Goal: Information Seeking & Learning: Learn about a topic

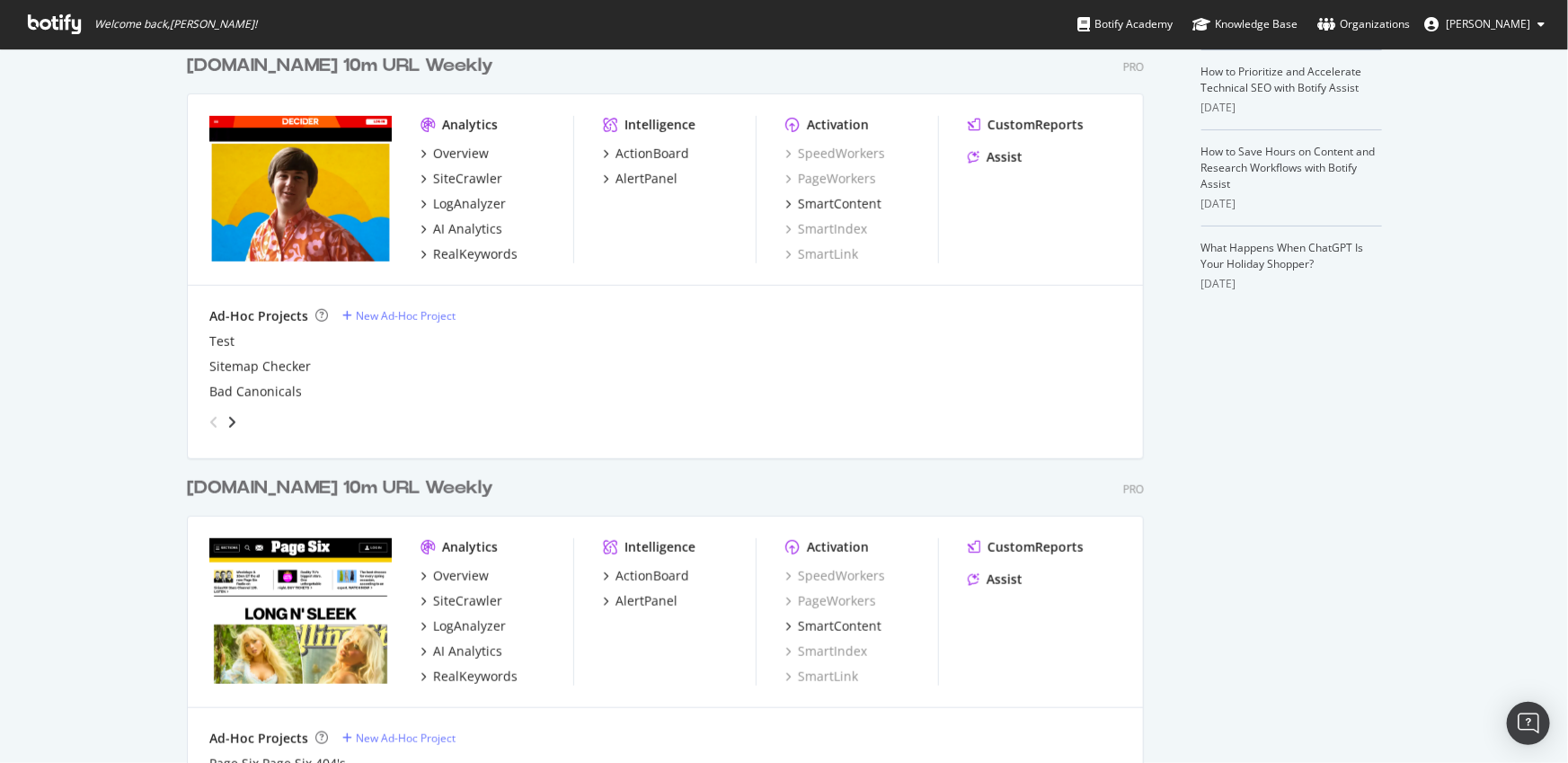
scroll to position [641, 0]
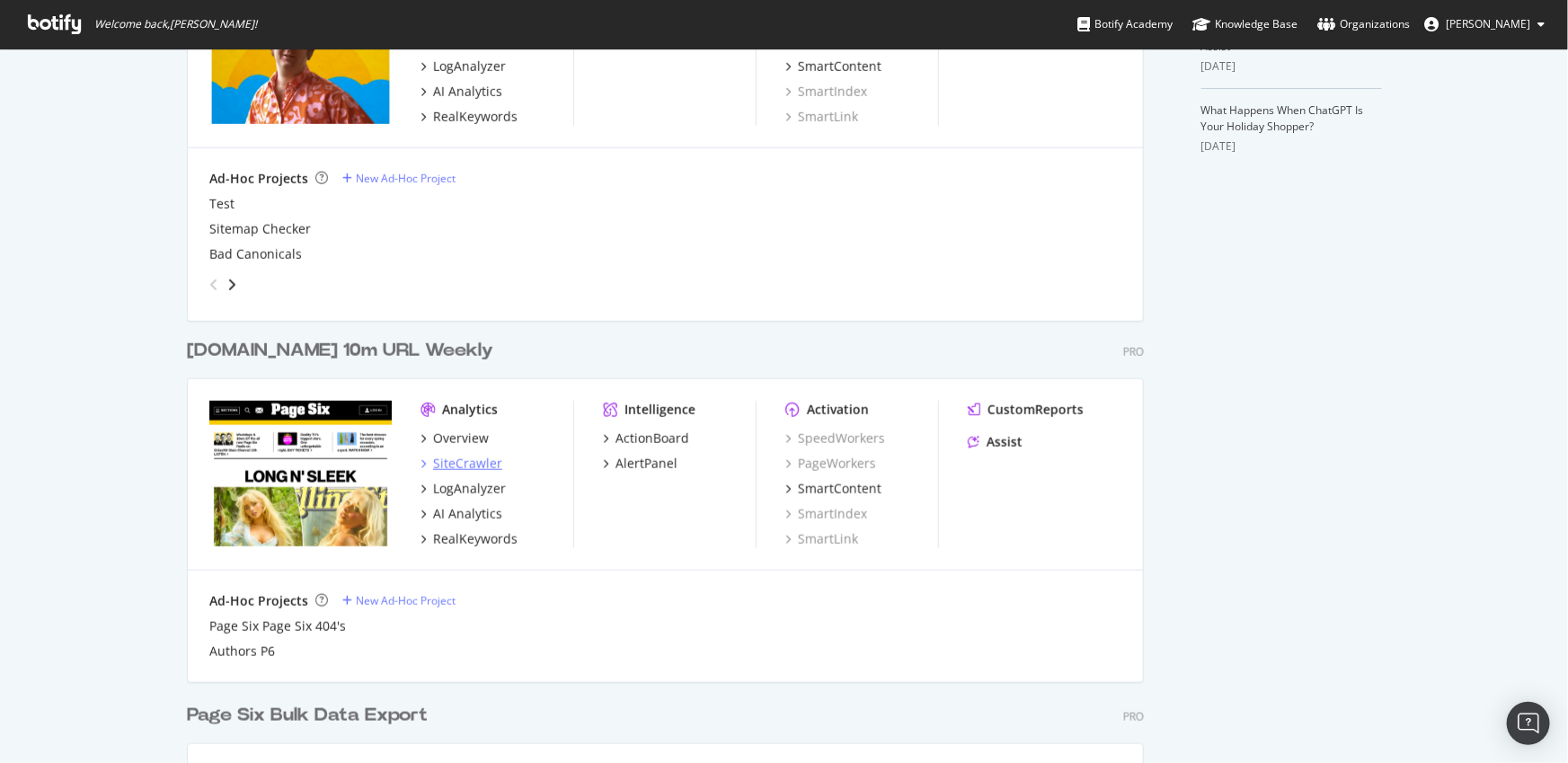
click at [475, 462] on div "SiteCrawler" at bounding box center [467, 463] width 69 height 18
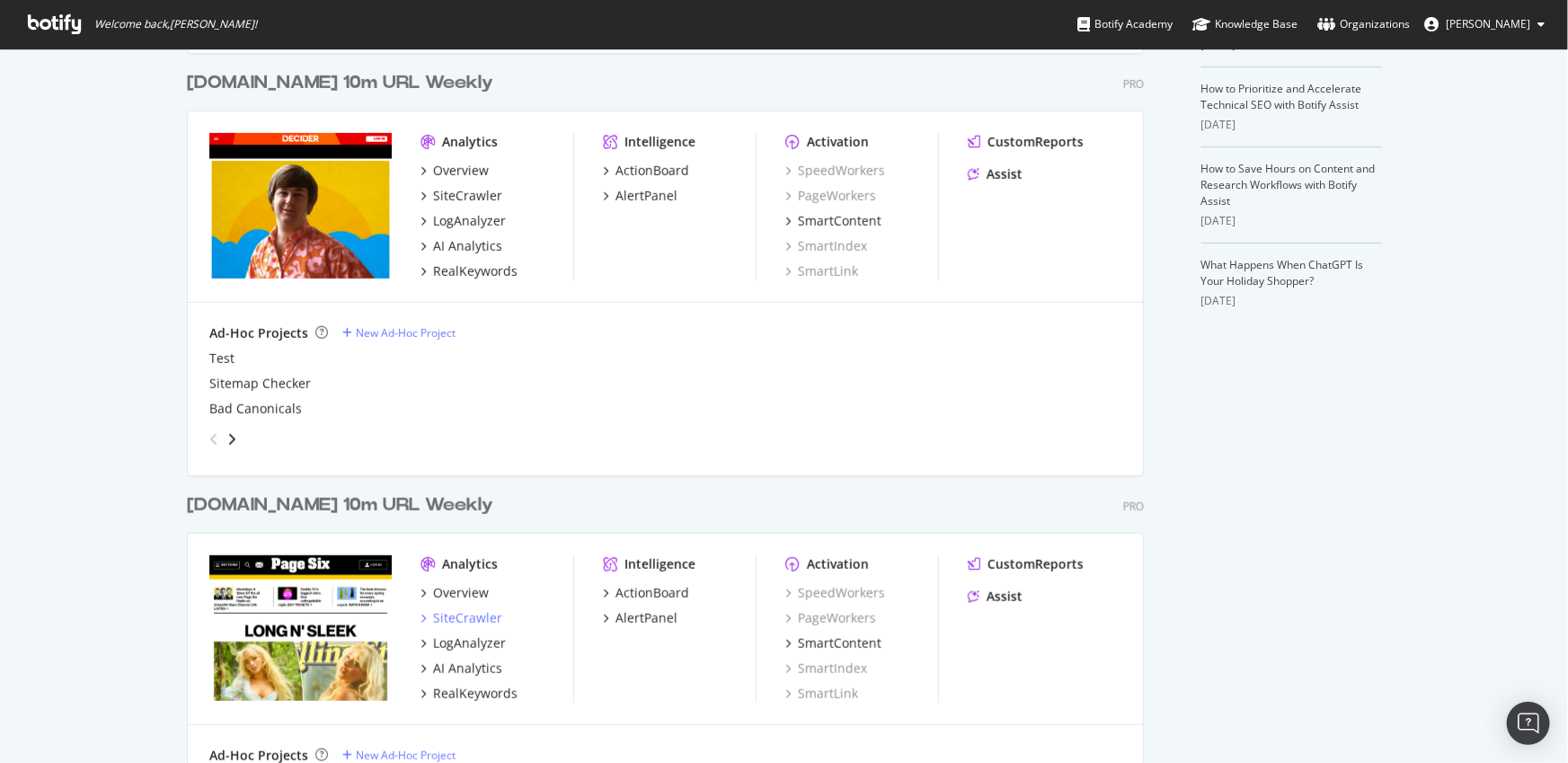
scroll to position [286, 0]
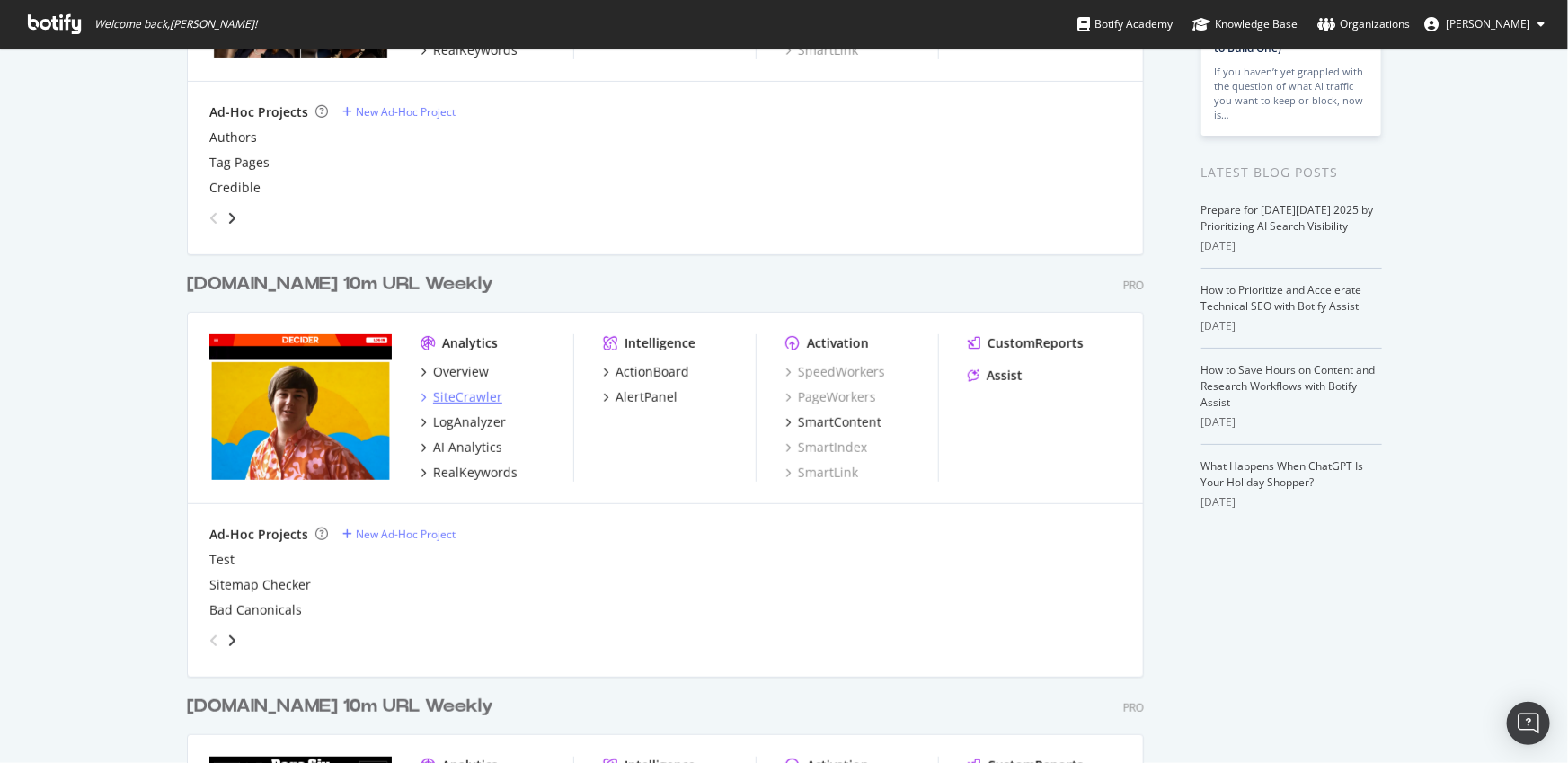
click at [443, 393] on div "SiteCrawler" at bounding box center [467, 397] width 69 height 18
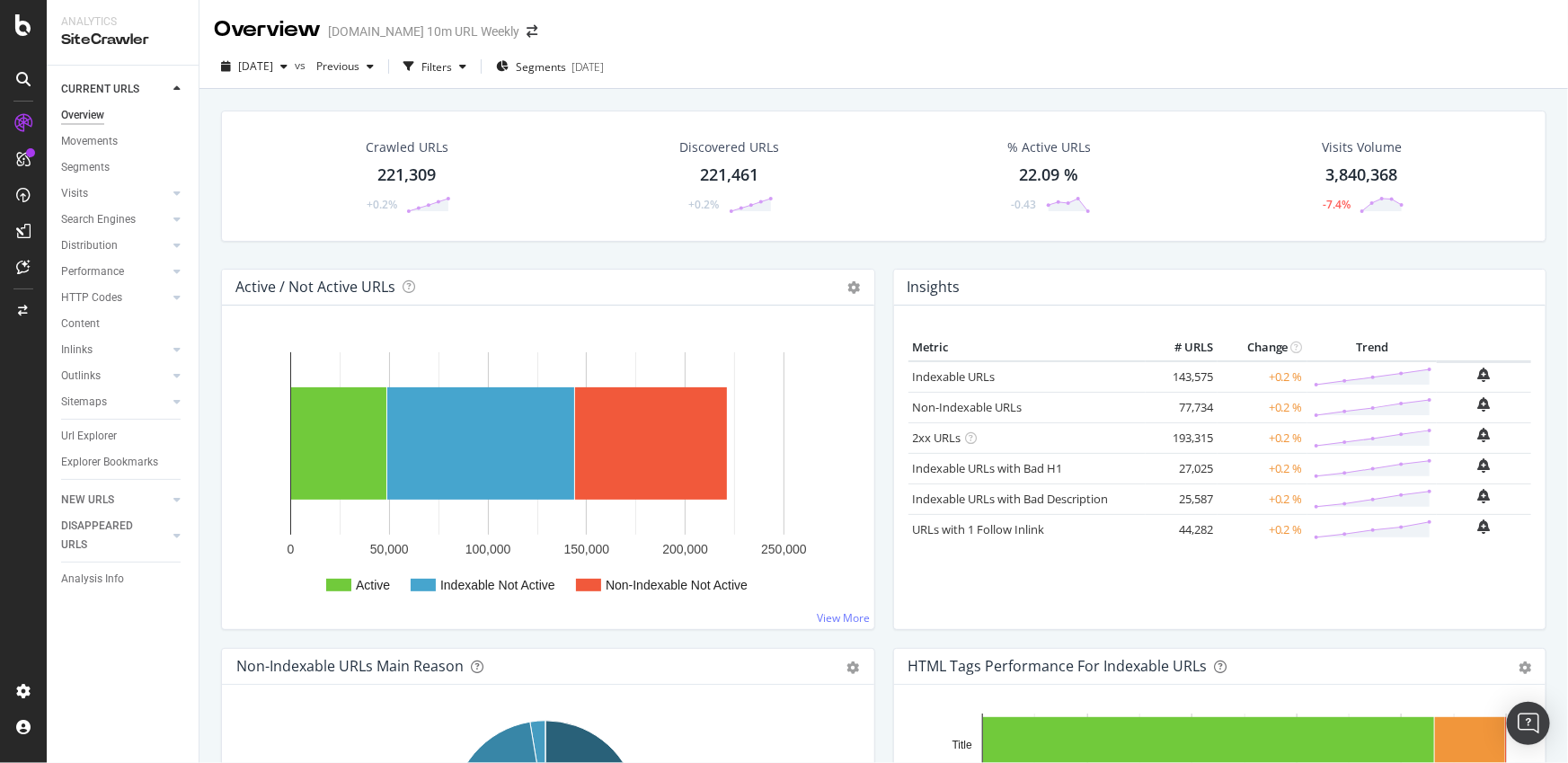
click at [865, 56] on div "2025 Oct. 6th vs Previous Filters Segments 2022-01-25" at bounding box center [884, 70] width 1369 height 36
click at [400, 179] on div "221,309" at bounding box center [407, 175] width 58 height 23
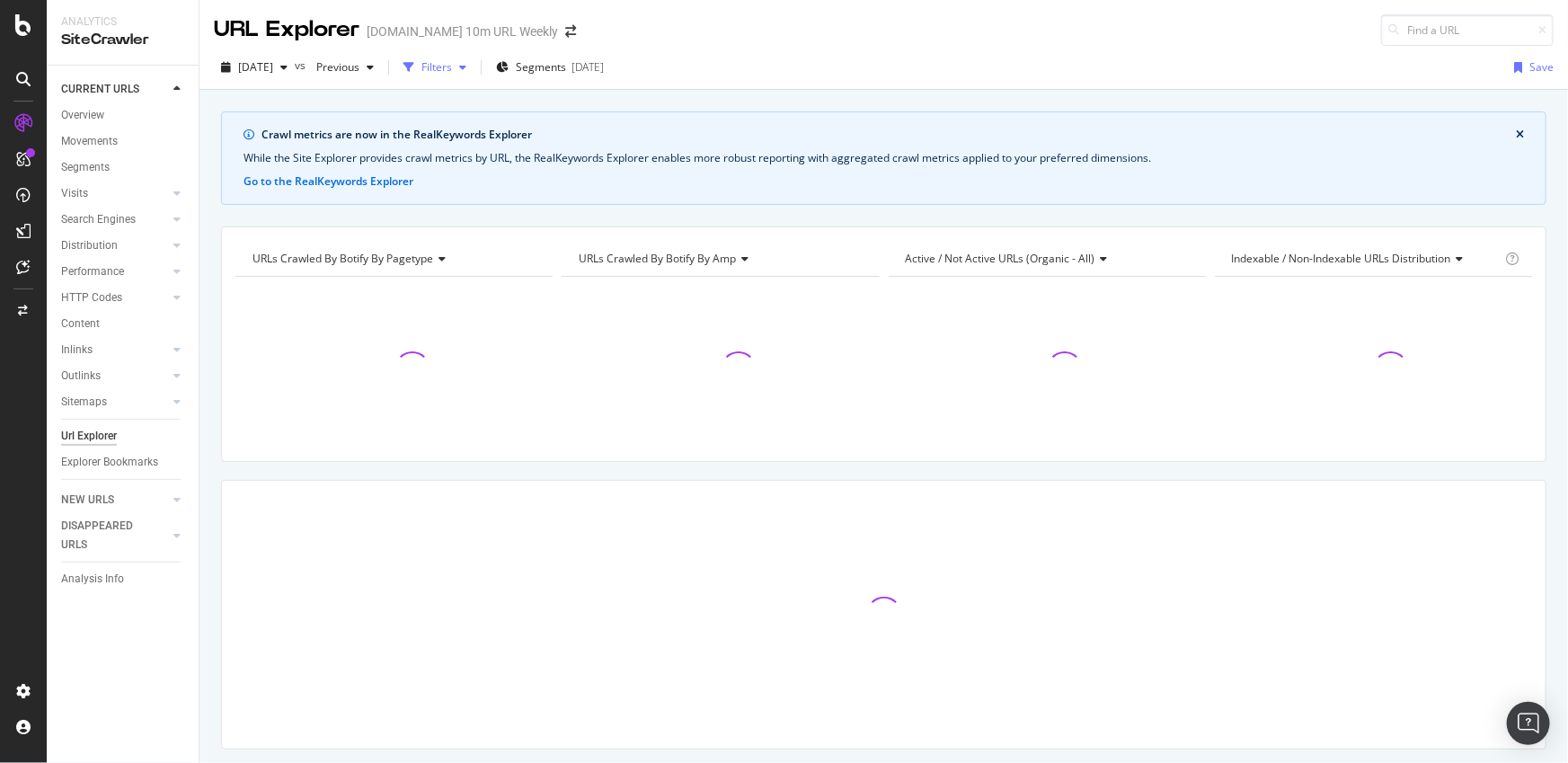
click at [452, 72] on div "Filters" at bounding box center [437, 67] width 31 height 15
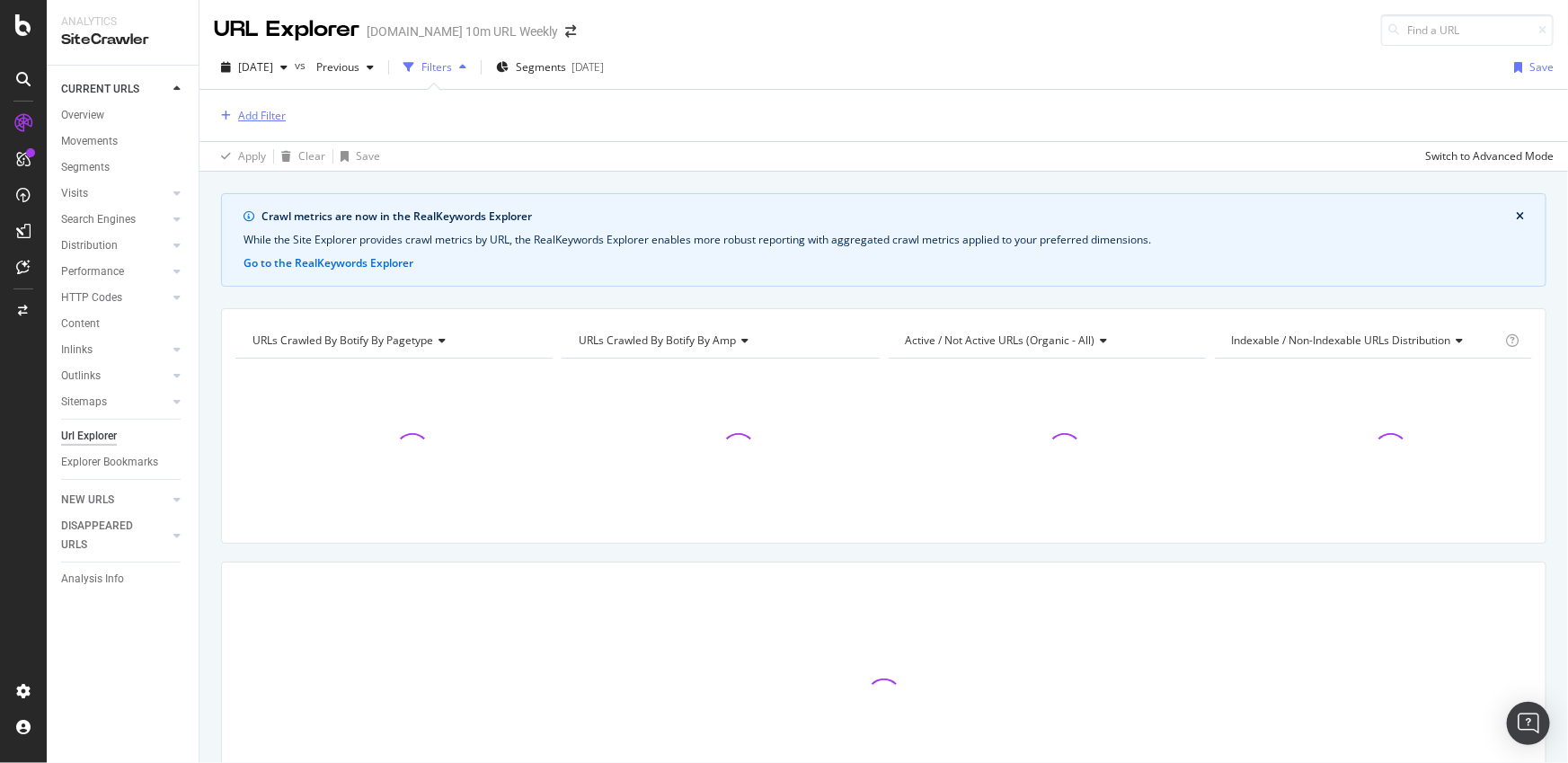
click at [283, 106] on div "Add Filter" at bounding box center [249, 116] width 72 height 20
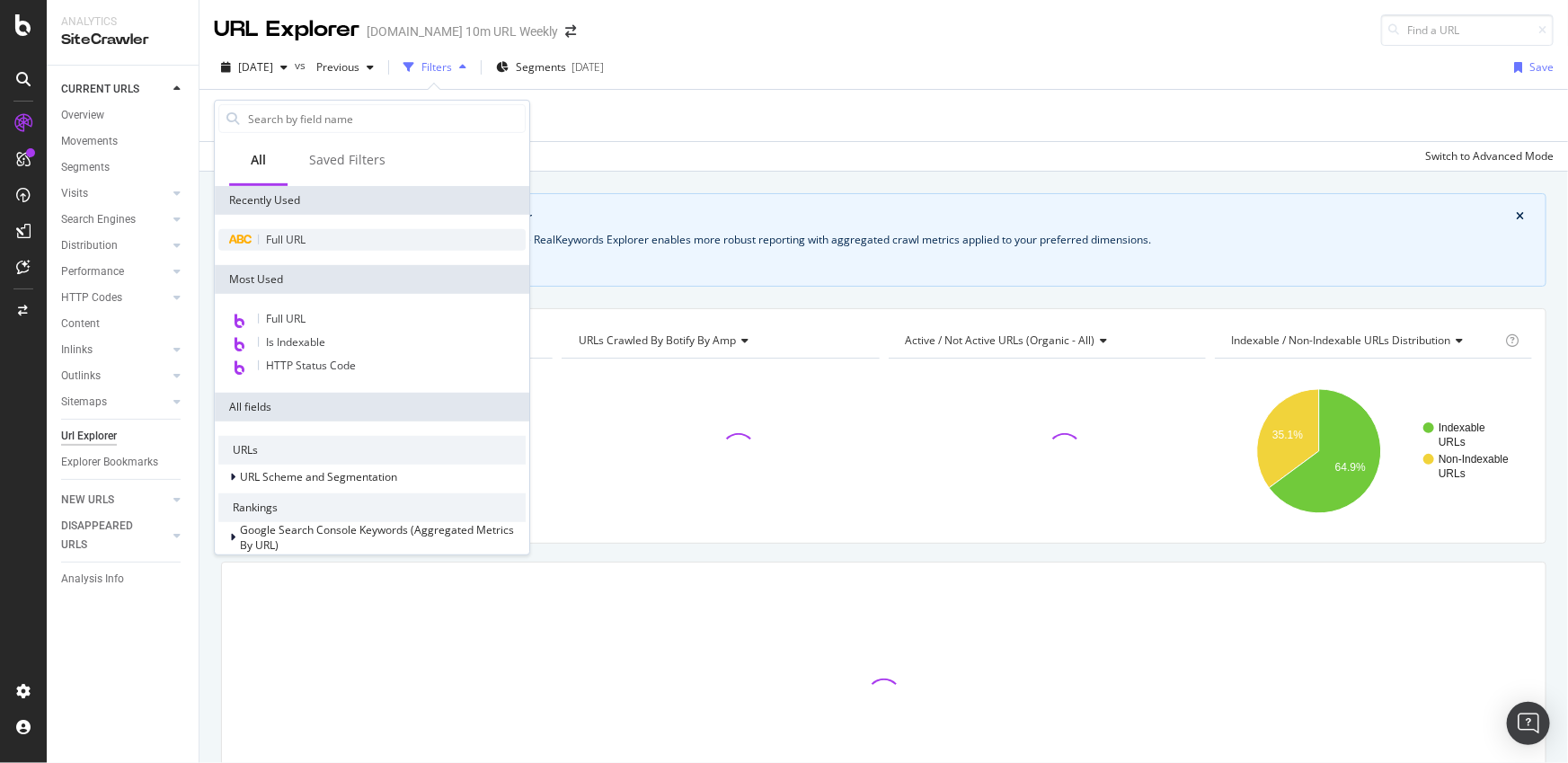
click at [333, 245] on div "Full URL" at bounding box center [371, 239] width 307 height 22
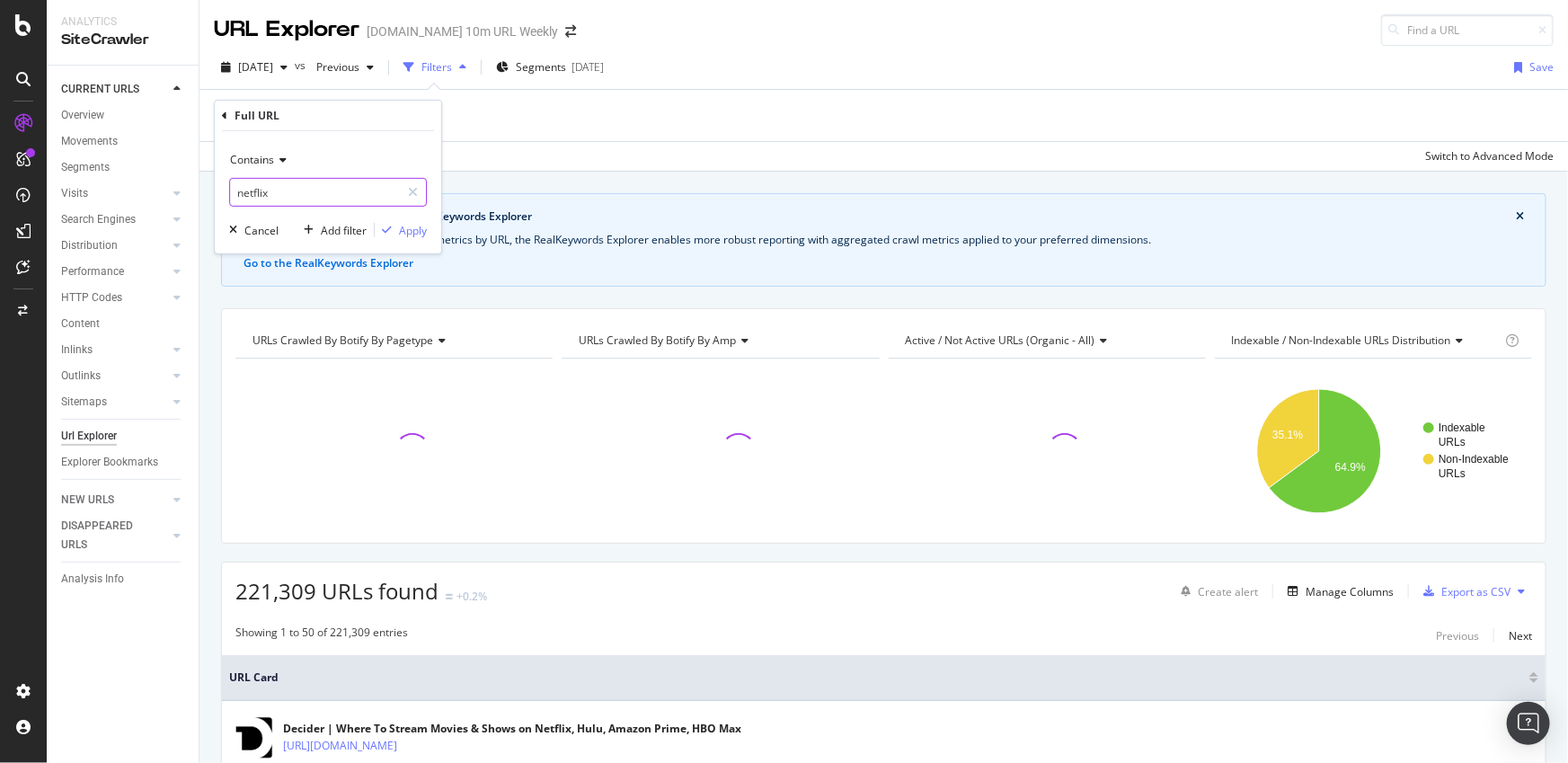
click at [296, 184] on input "netflix" at bounding box center [314, 192] width 169 height 29
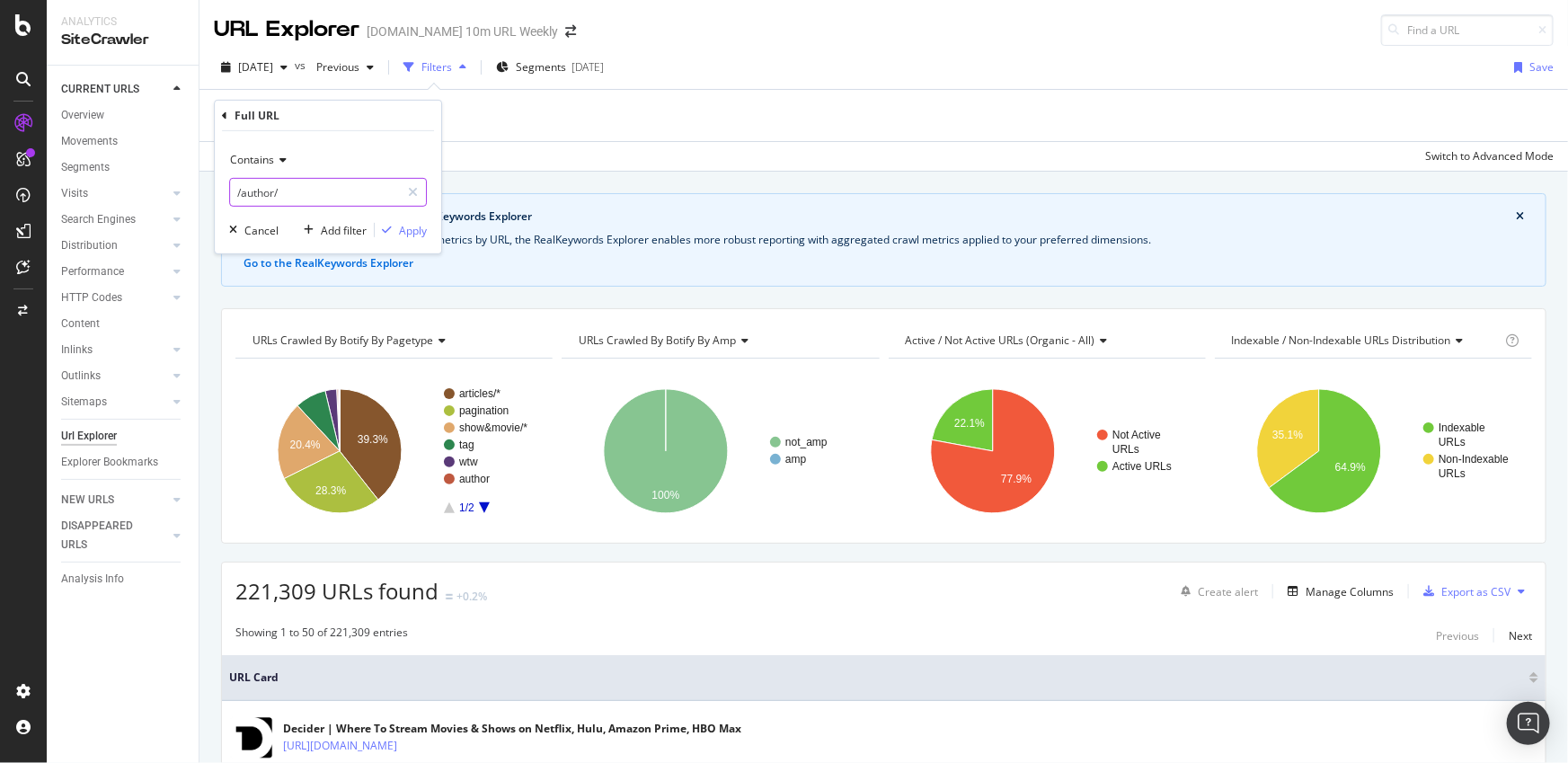
type input "/author/"
click at [423, 232] on div "Apply" at bounding box center [413, 230] width 28 height 15
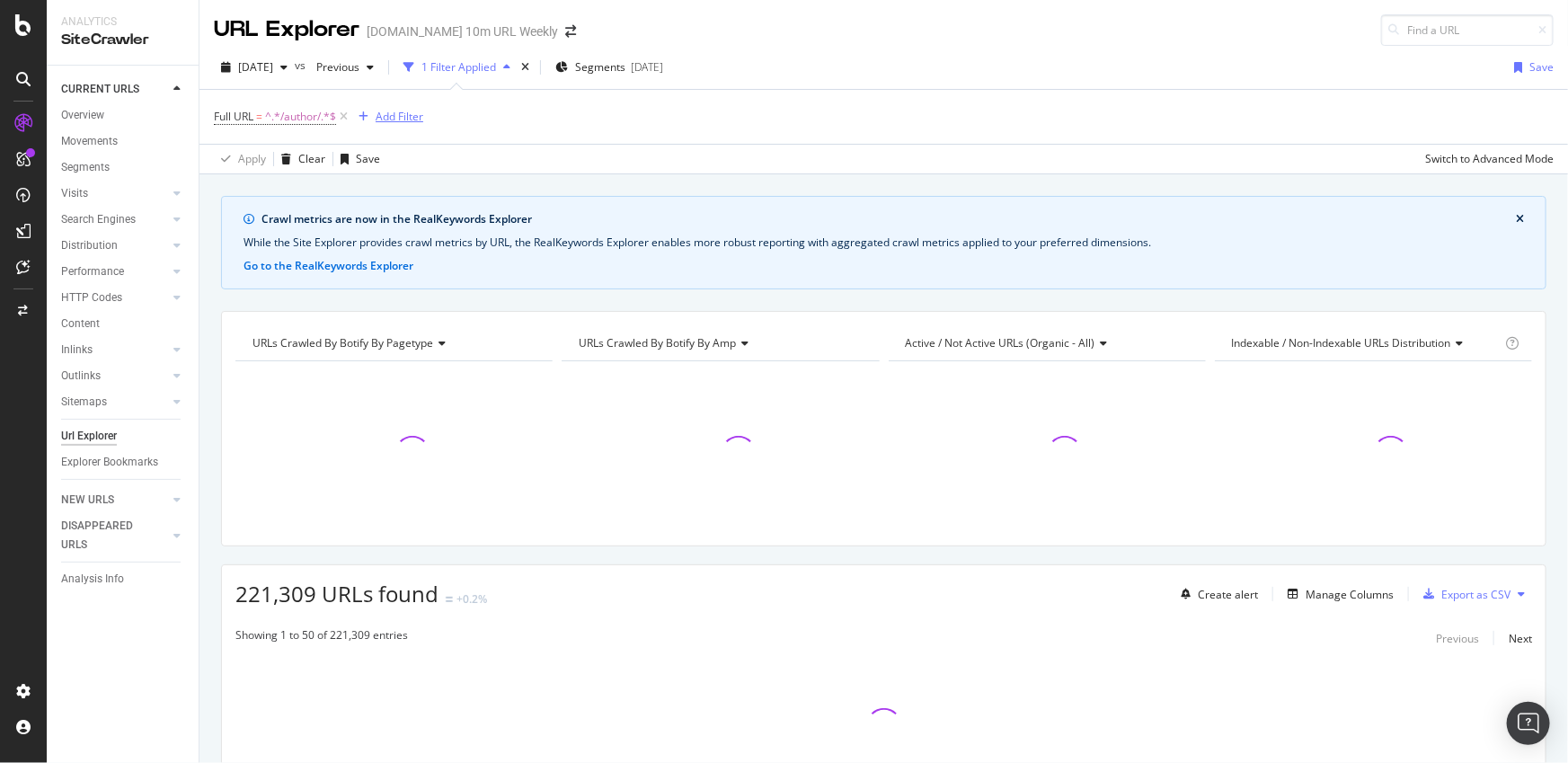
click at [388, 109] on div "Add Filter" at bounding box center [399, 117] width 48 height 15
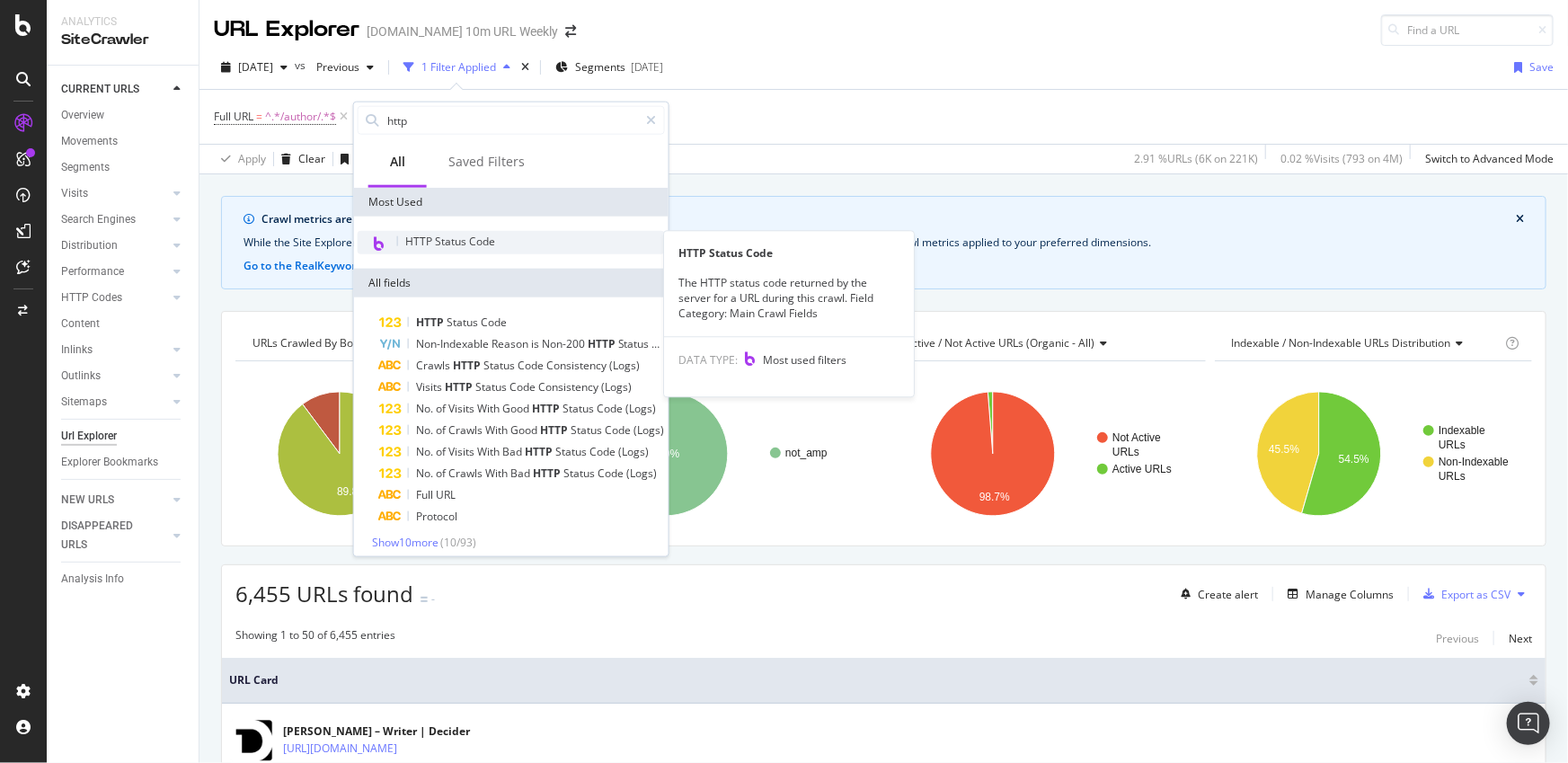
type input "http"
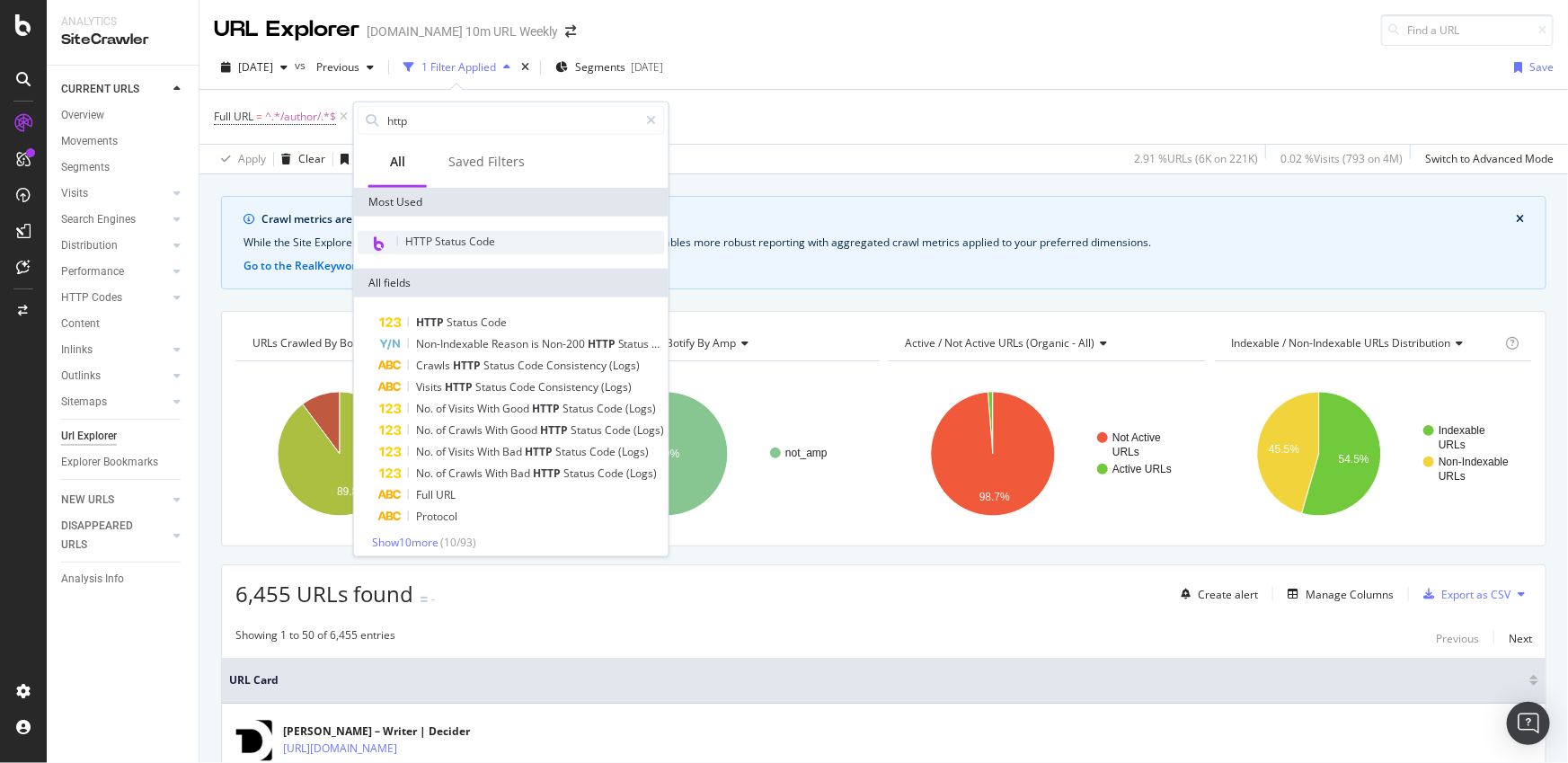
click at [477, 241] on span "HTTP Status Code" at bounding box center [450, 241] width 90 height 15
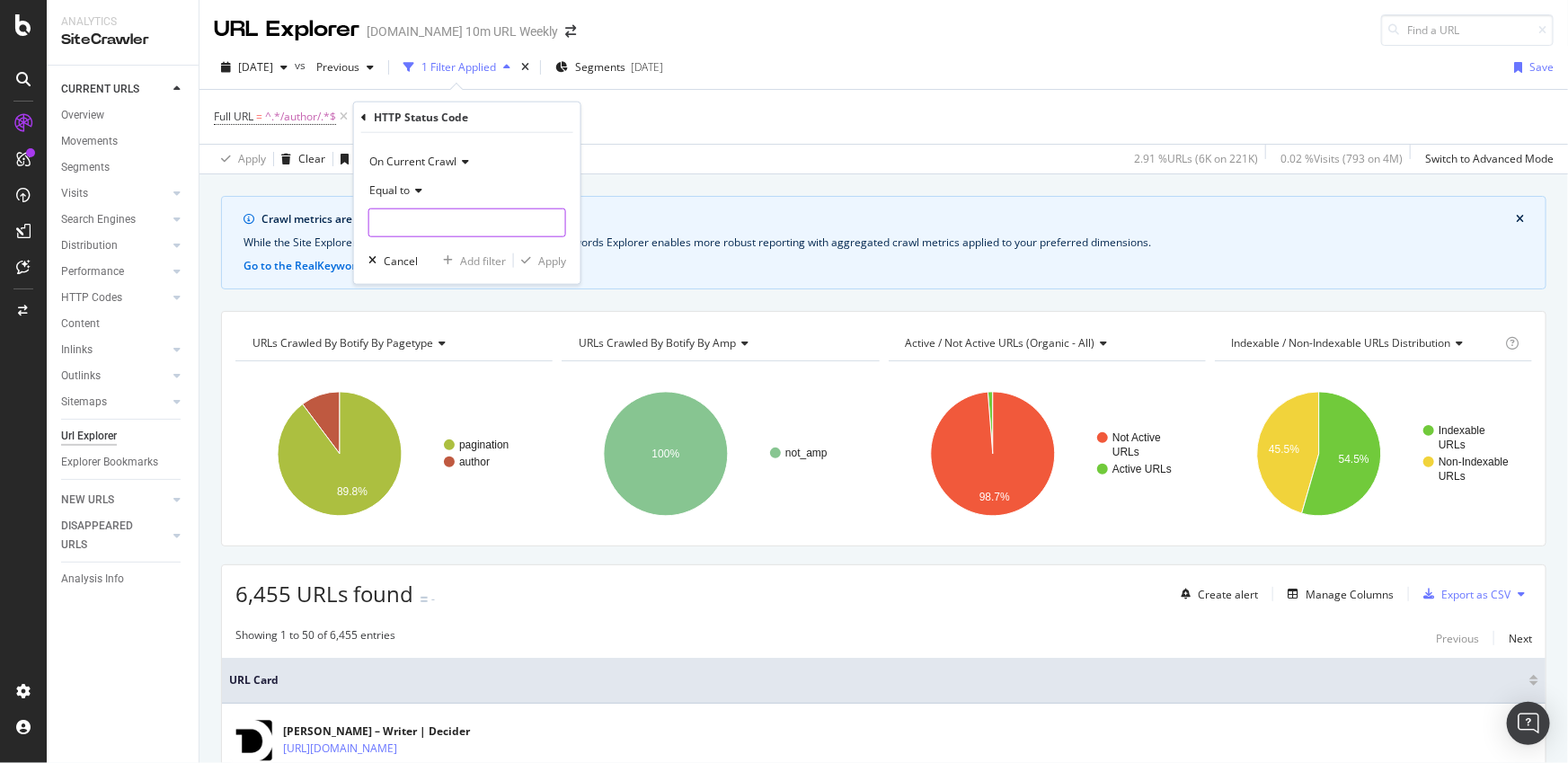
click at [501, 233] on input "number" at bounding box center [467, 223] width 198 height 29
type input "404"
click at [539, 248] on span "2,039 URLS" at bounding box center [537, 247] width 54 height 15
click at [541, 248] on div "On Current Crawl Equal to 404 404 Cancel Add filter Apply" at bounding box center [467, 209] width 227 height 151
click at [562, 256] on div "Apply" at bounding box center [551, 260] width 28 height 15
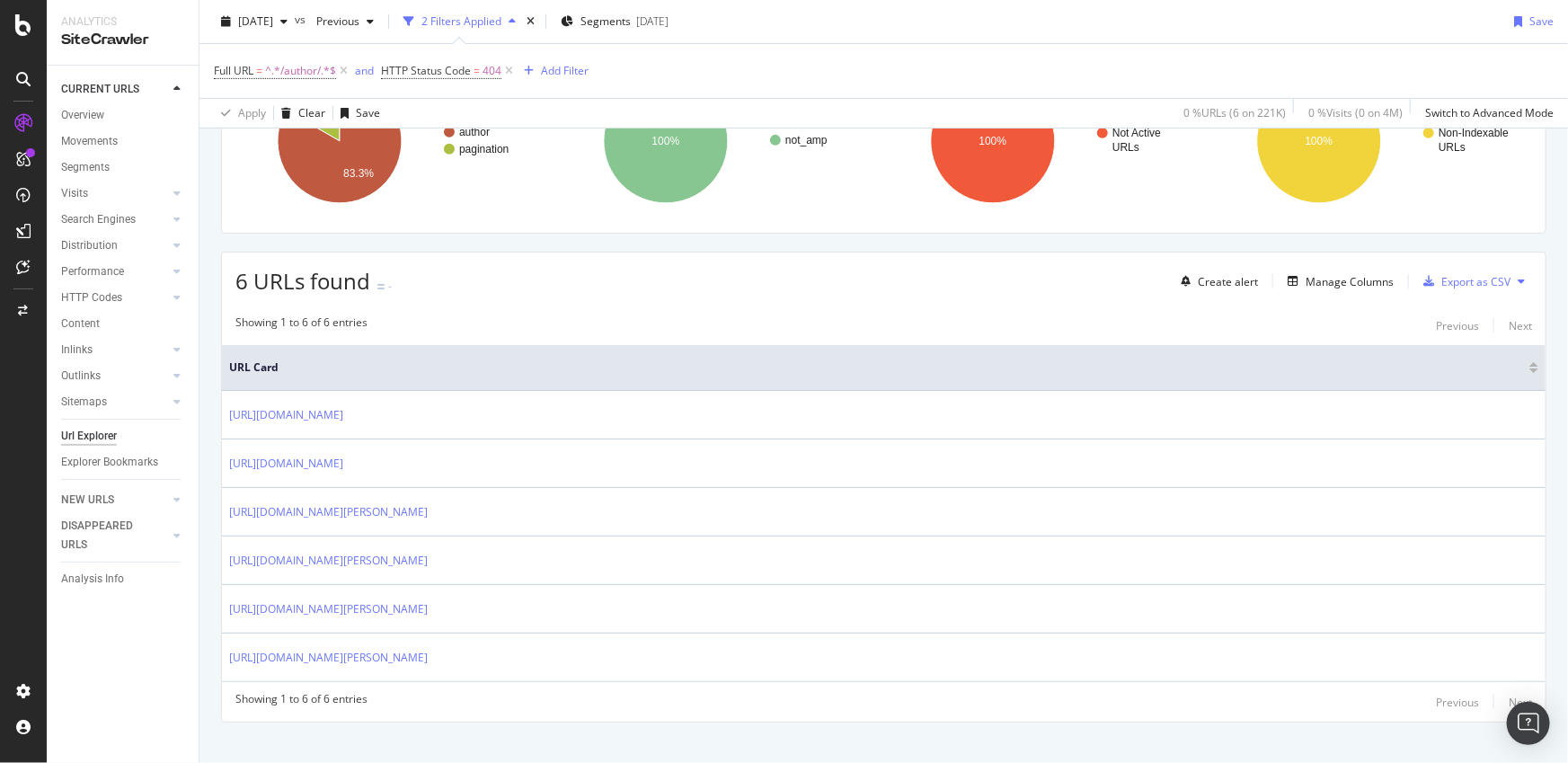
scroll to position [291, 0]
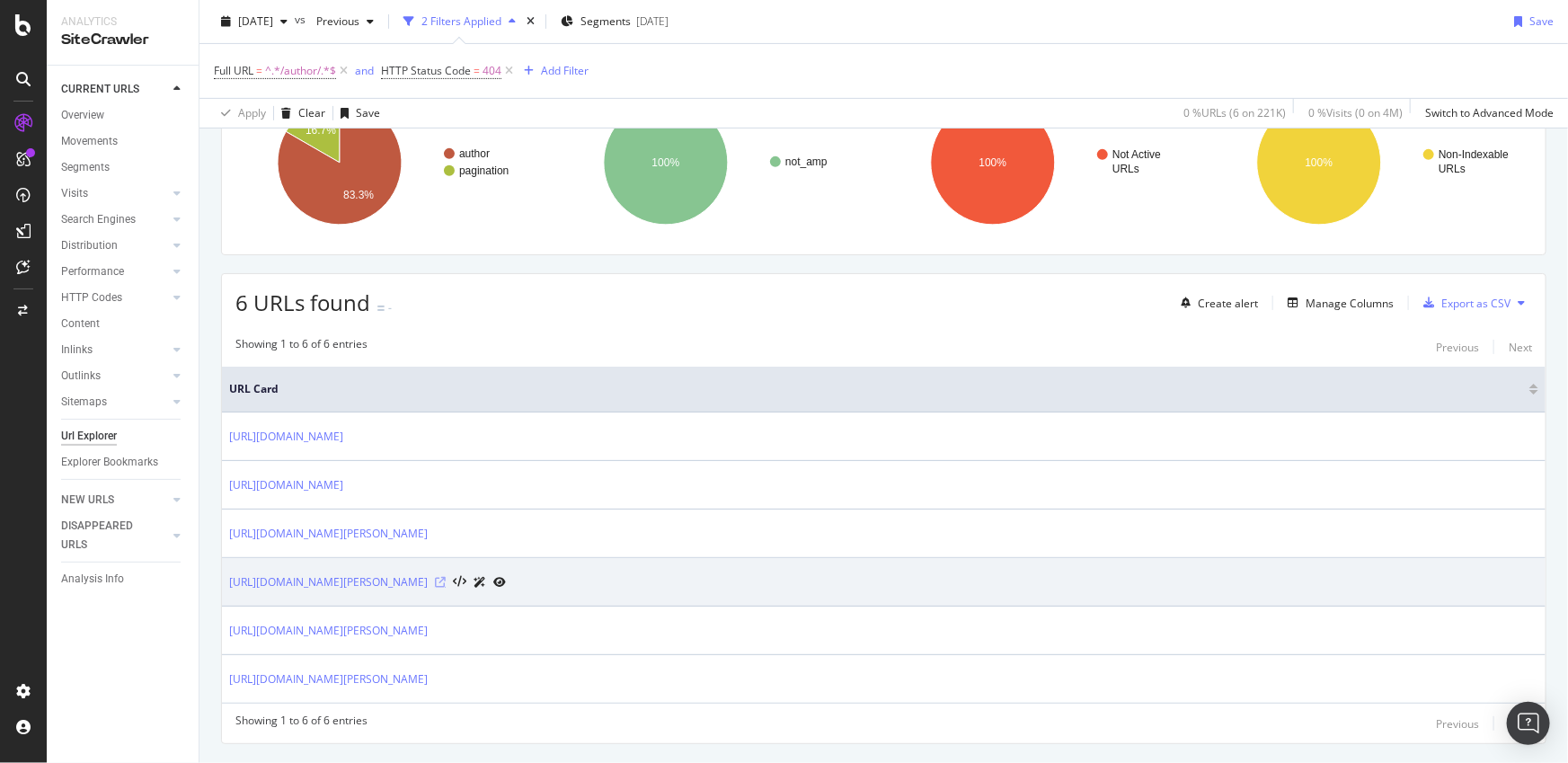
click at [446, 580] on icon at bounding box center [439, 582] width 11 height 11
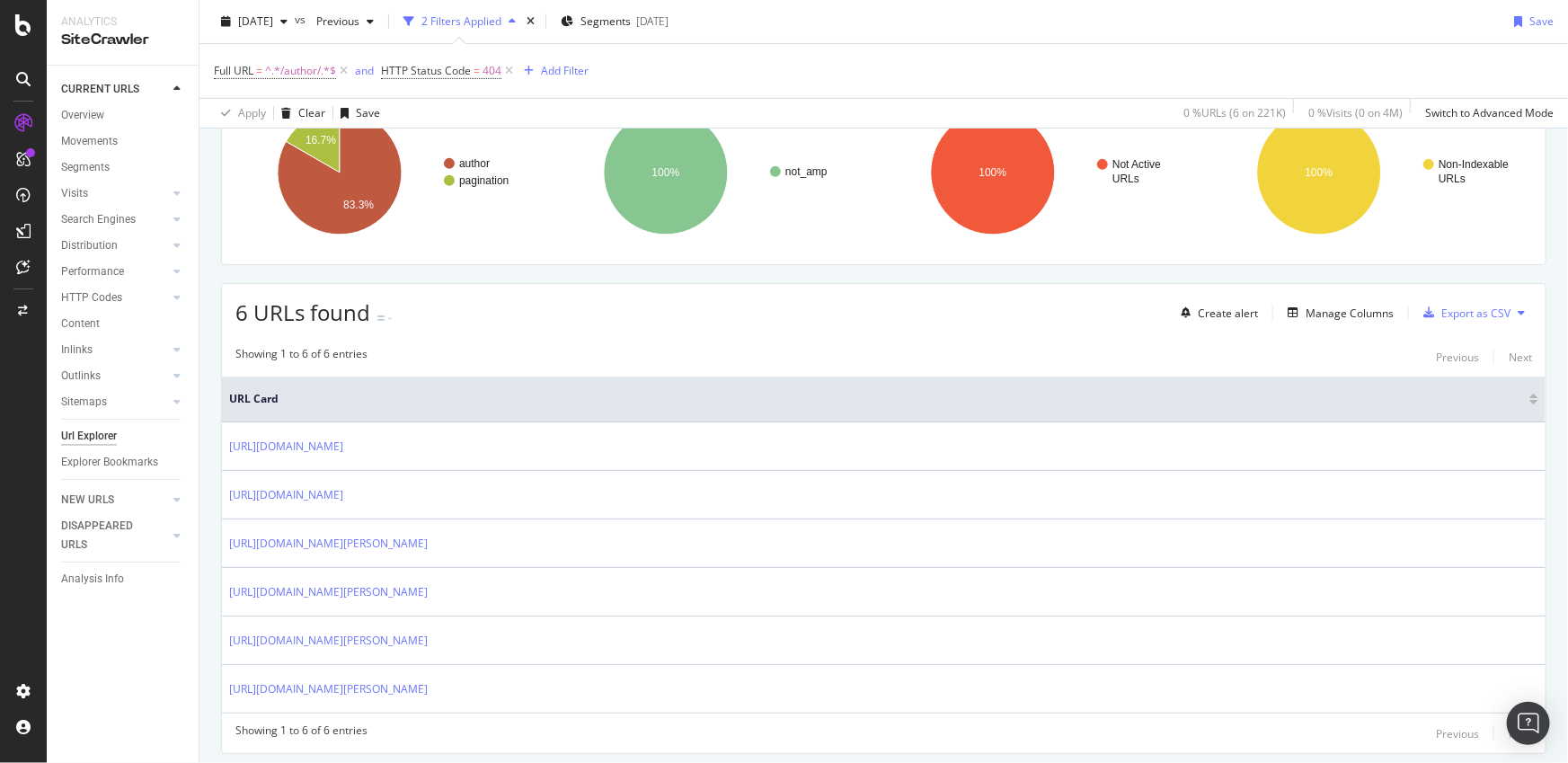
scroll to position [333, 0]
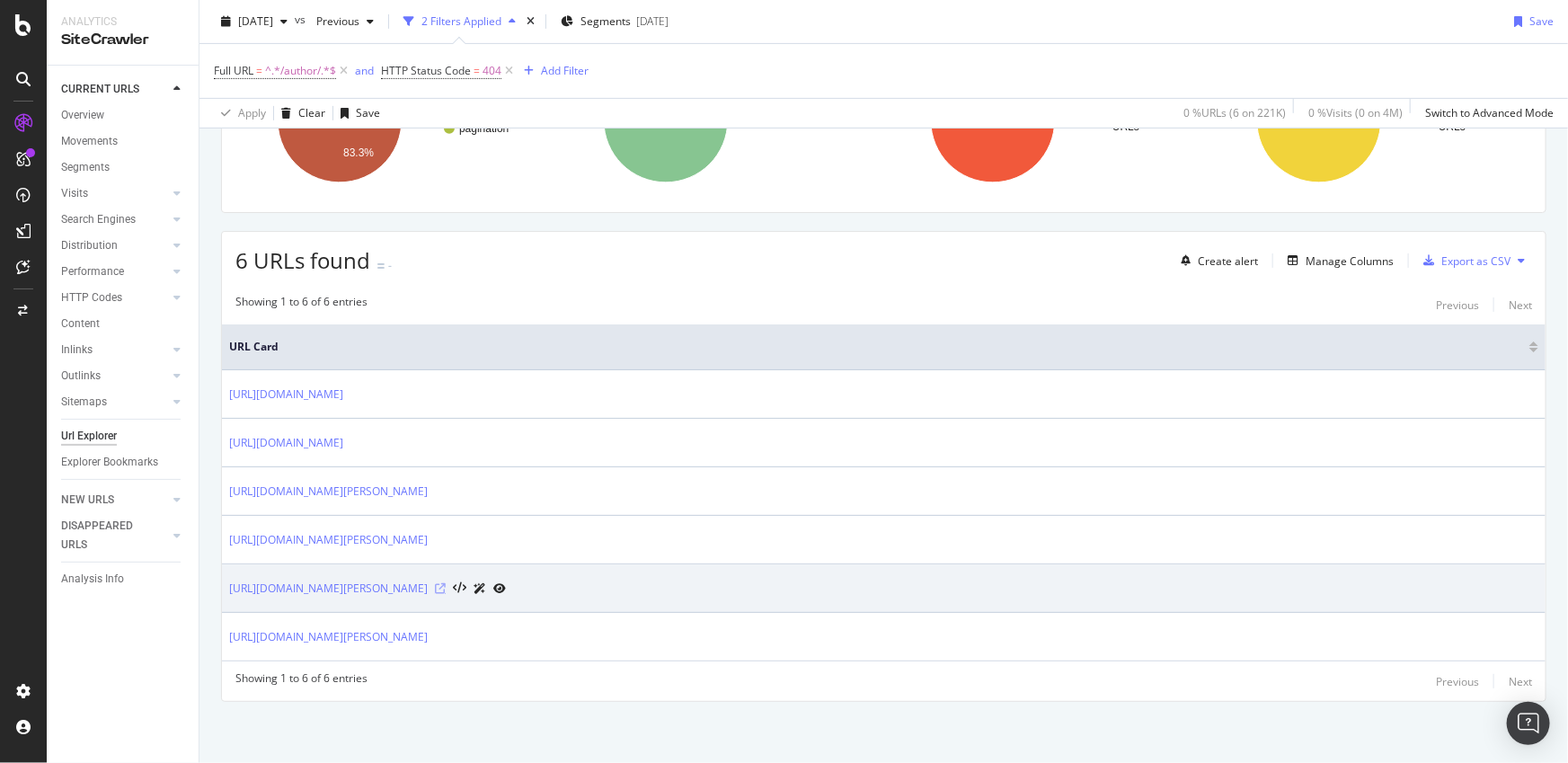
click at [446, 589] on icon at bounding box center [439, 588] width 11 height 11
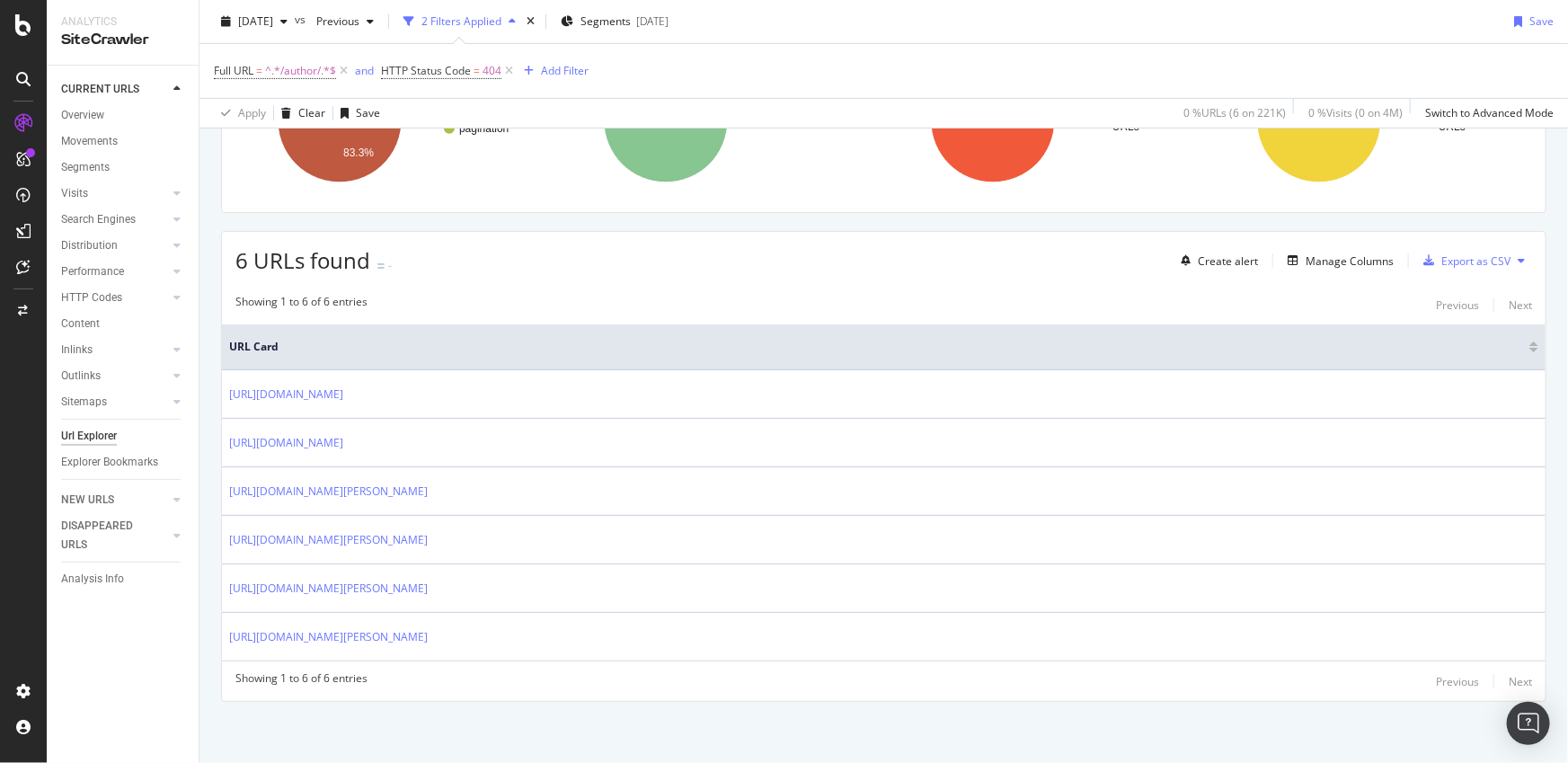
scroll to position [324, 0]
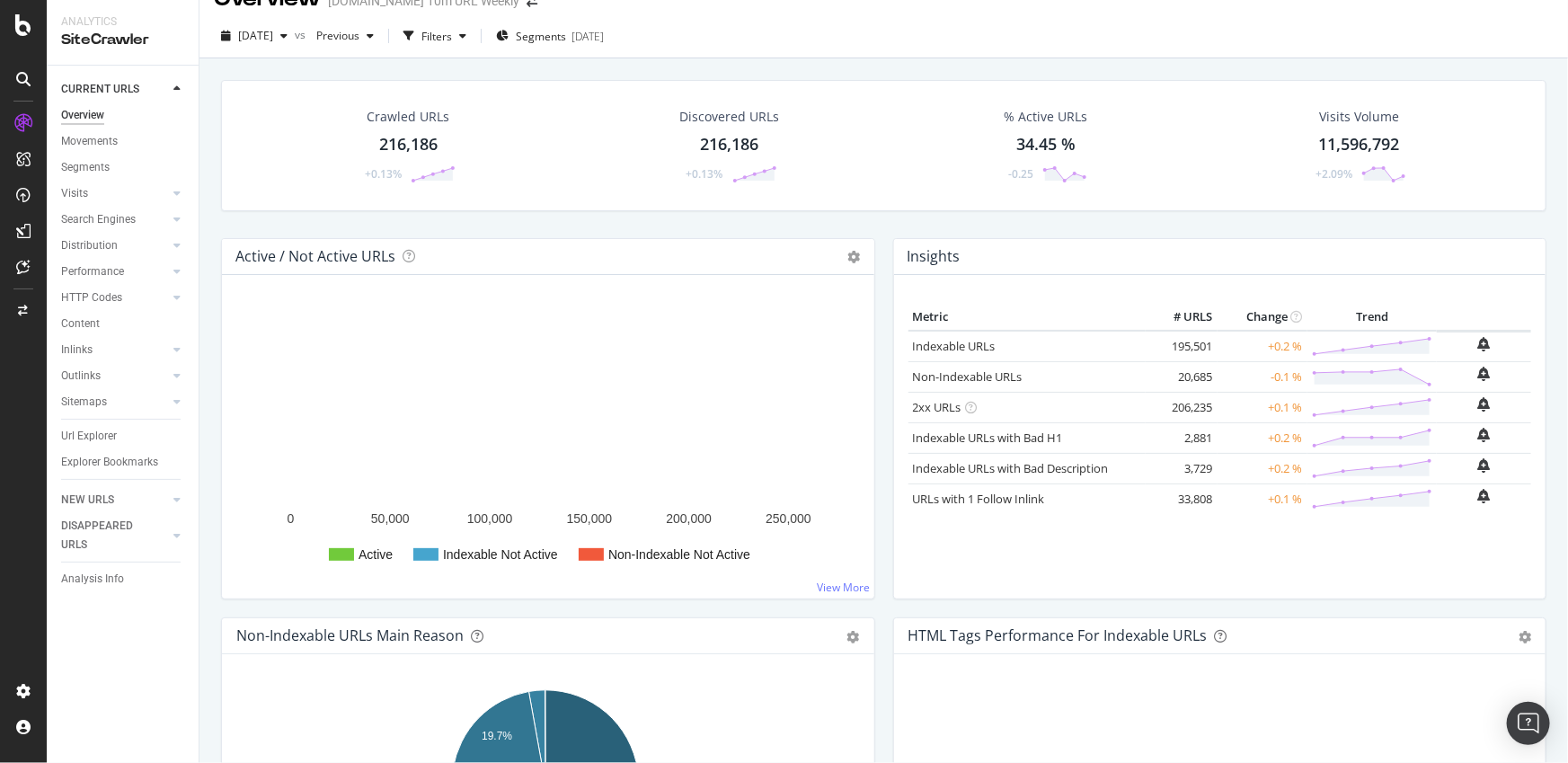
scroll to position [54, 0]
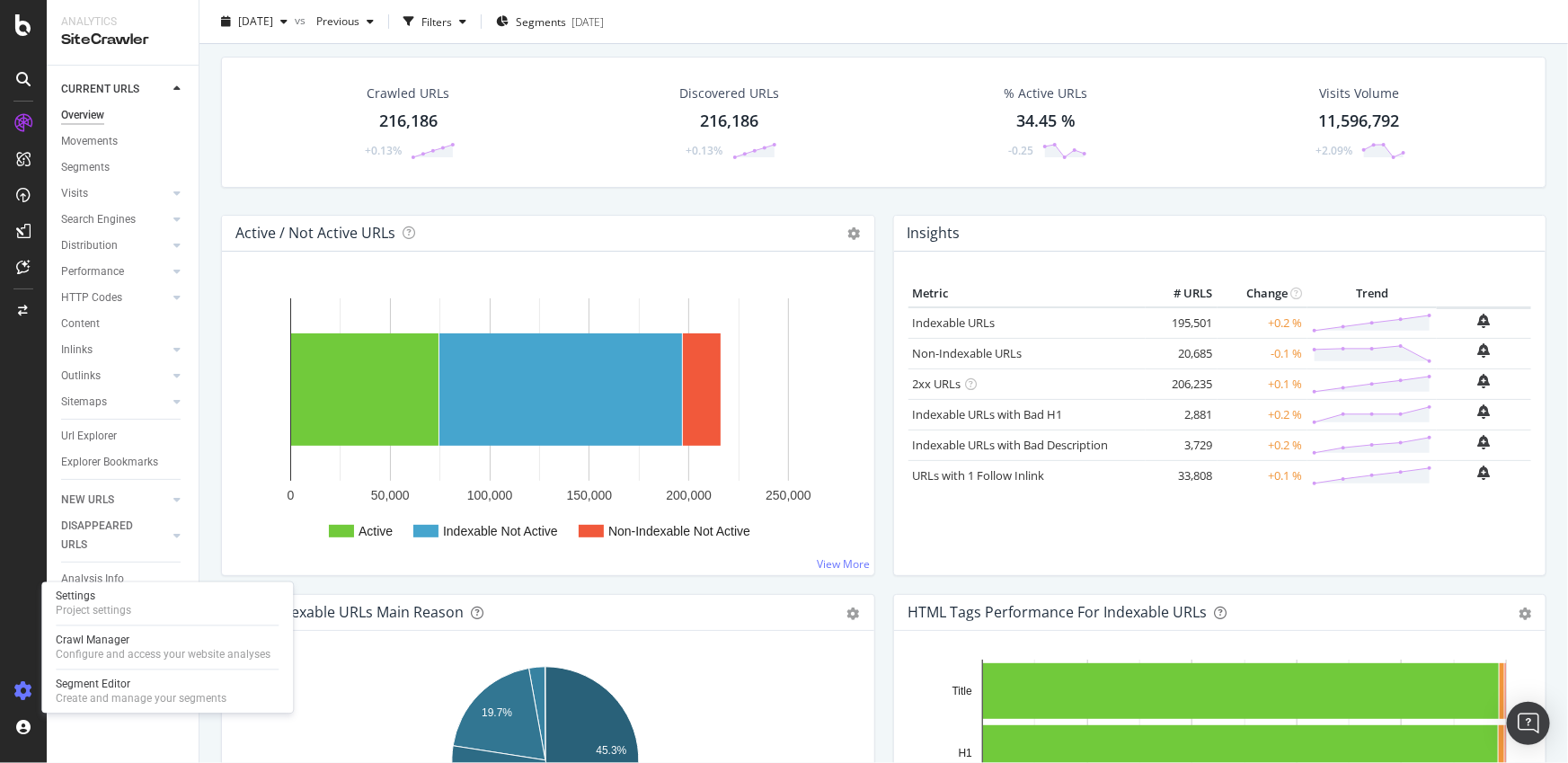
click at [31, 683] on icon at bounding box center [23, 691] width 18 height 18
click at [90, 612] on div "Project settings" at bounding box center [93, 611] width 76 height 14
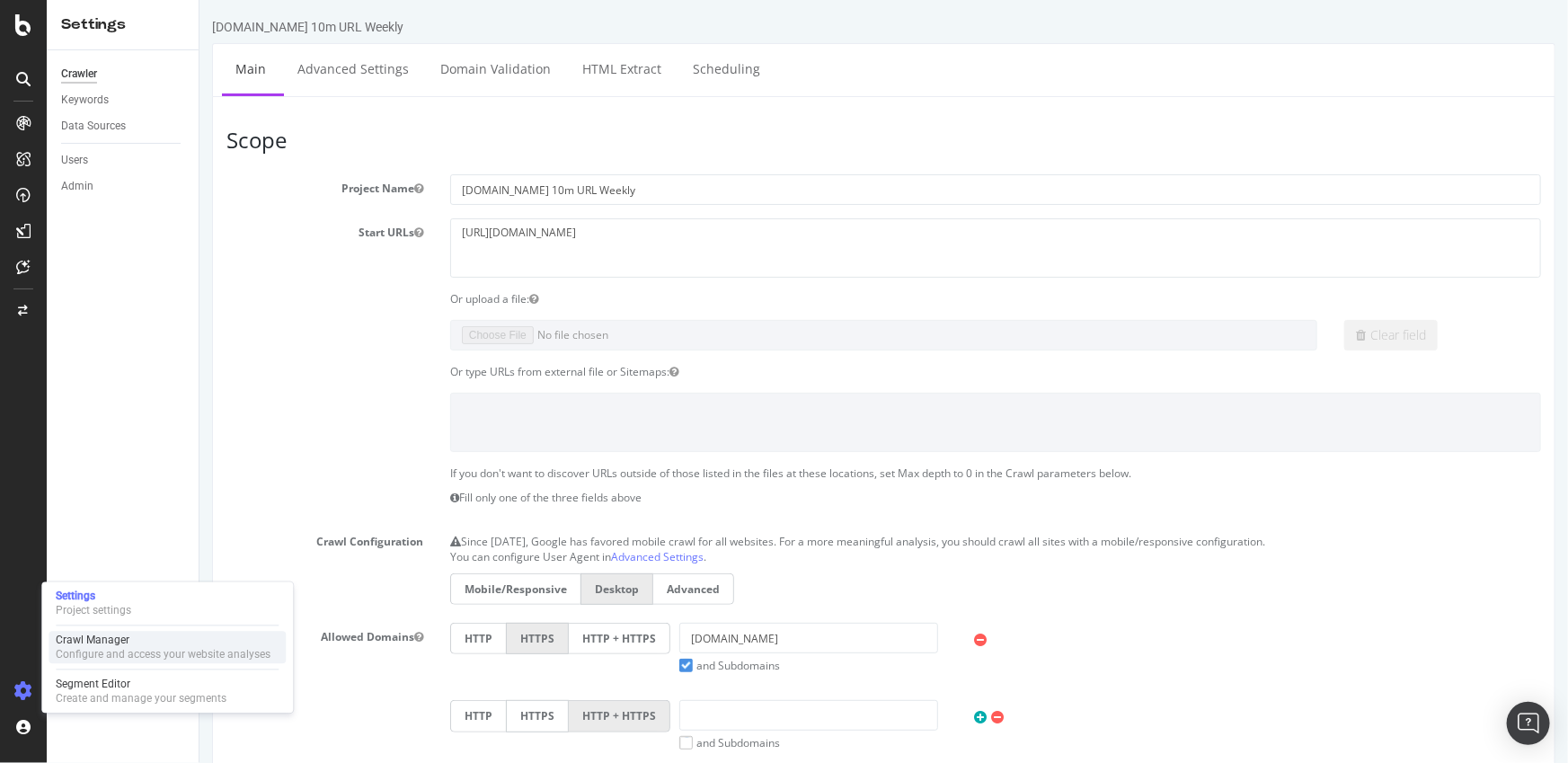
click at [96, 652] on div "Configure and access your website analyses" at bounding box center [163, 655] width 214 height 14
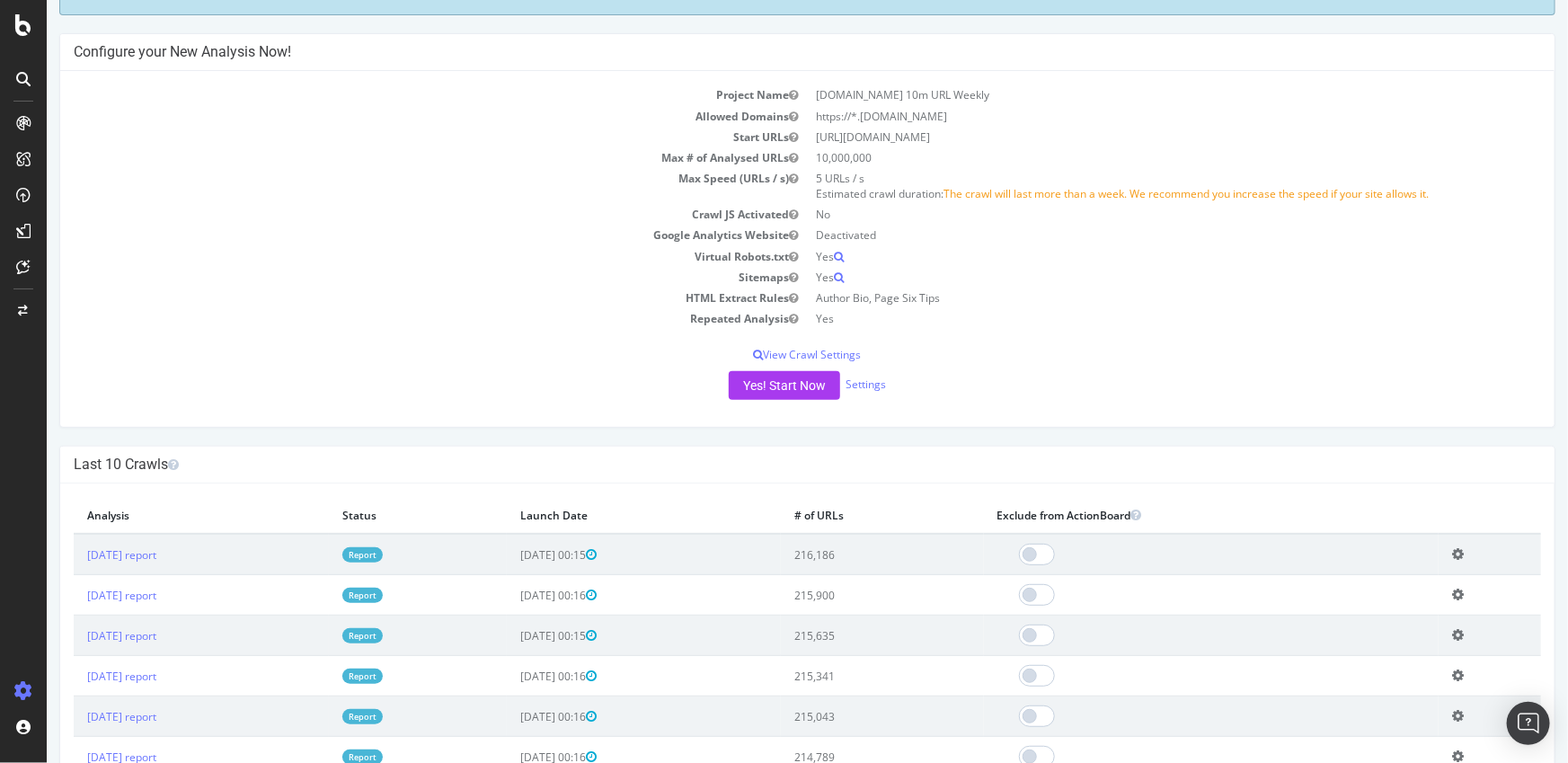
scroll to position [100, 0]
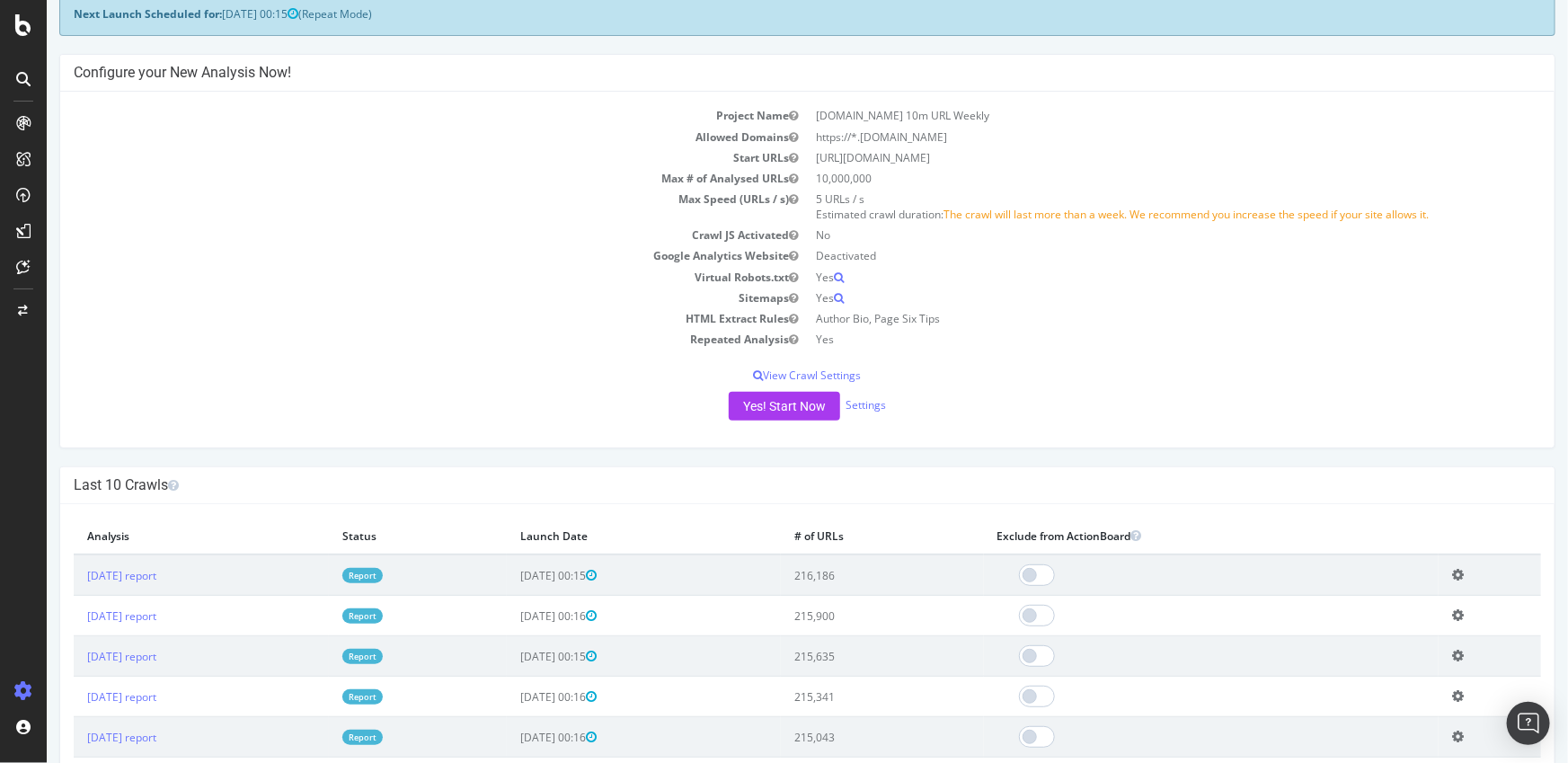
click at [449, 217] on td "Max Speed (URLs / s)" at bounding box center [439, 207] width 734 height 36
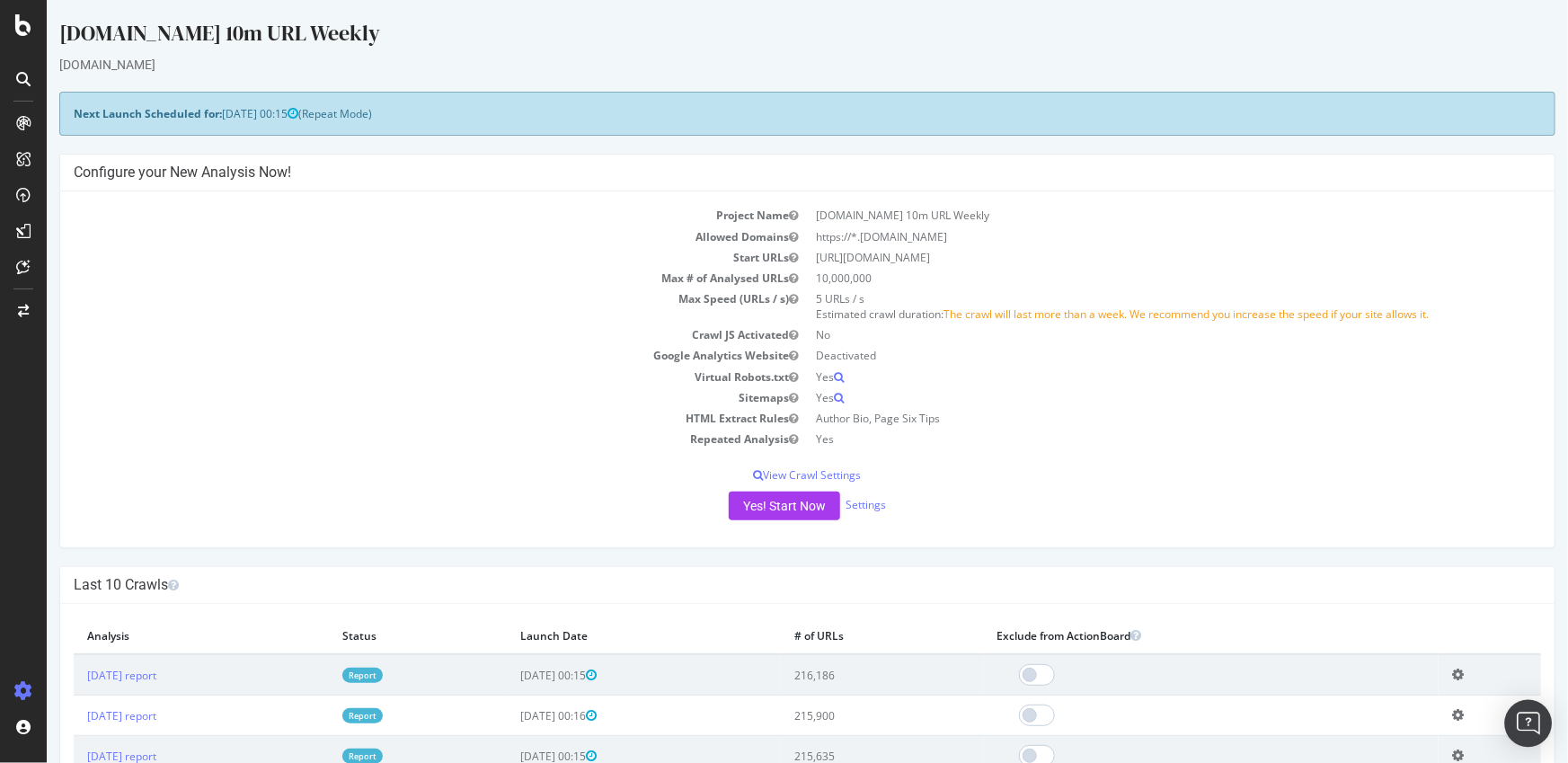
click at [1533, 725] on img "Open Intercom Messenger" at bounding box center [1529, 724] width 23 height 23
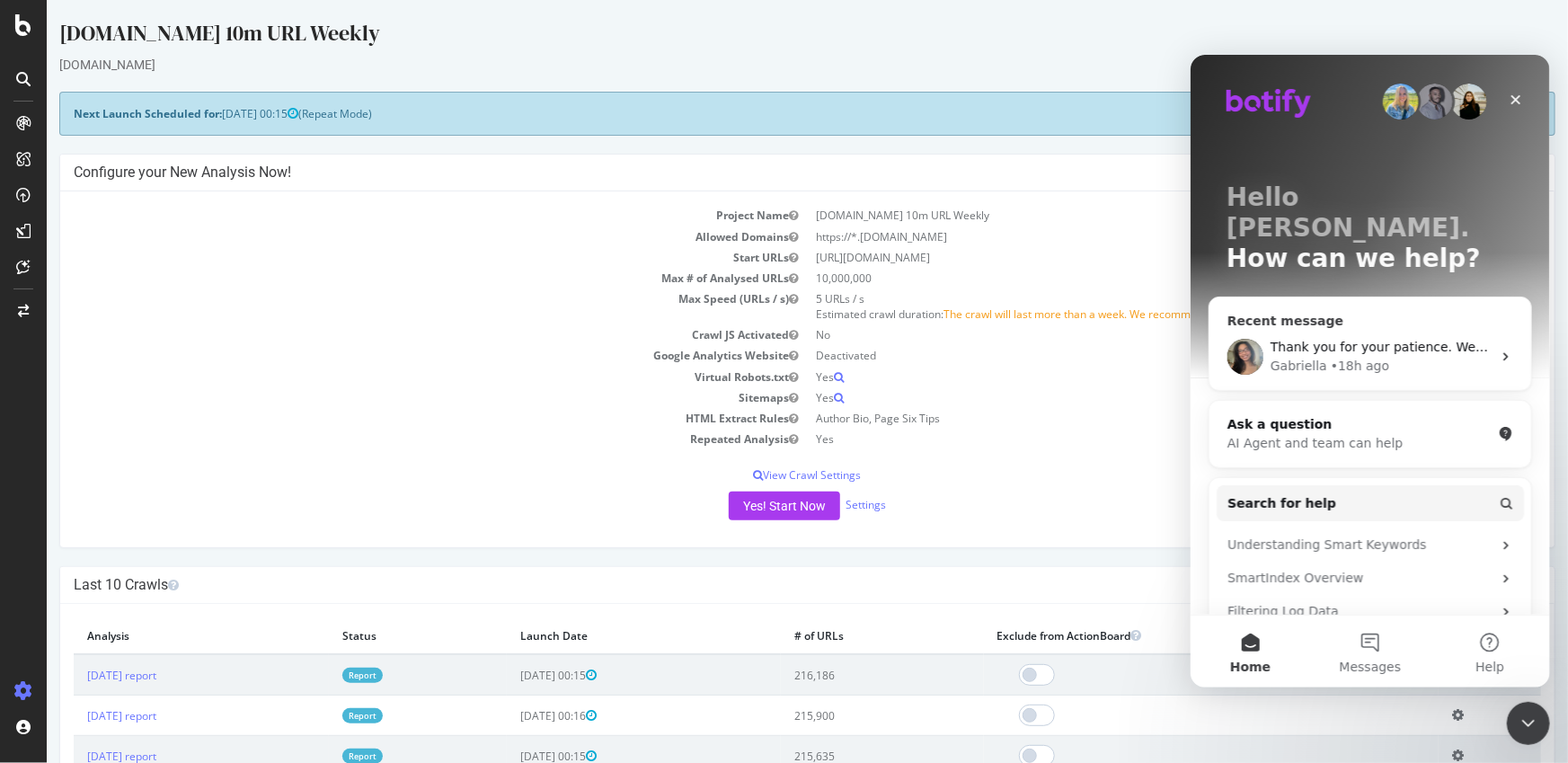
click at [1387, 337] on div "Thank you for your patience. We will try to get back to you as soon as possible." at bounding box center [1379, 347] width 221 height 19
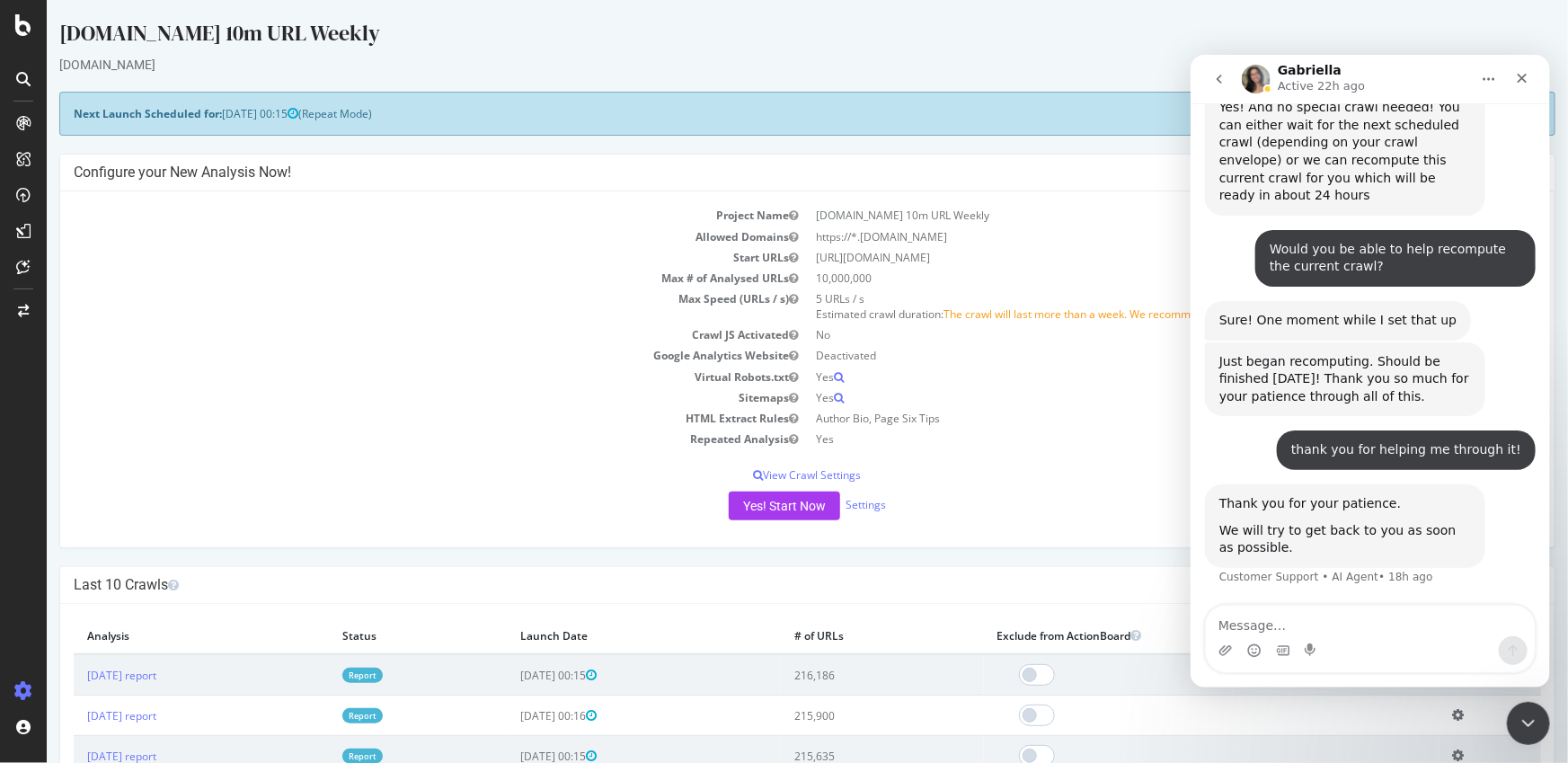
scroll to position [5857, 0]
click at [1079, 165] on h4 "Configure your New Analysis Now!" at bounding box center [806, 172] width 1467 height 18
click at [1520, 75] on icon "Close" at bounding box center [1521, 77] width 14 height 14
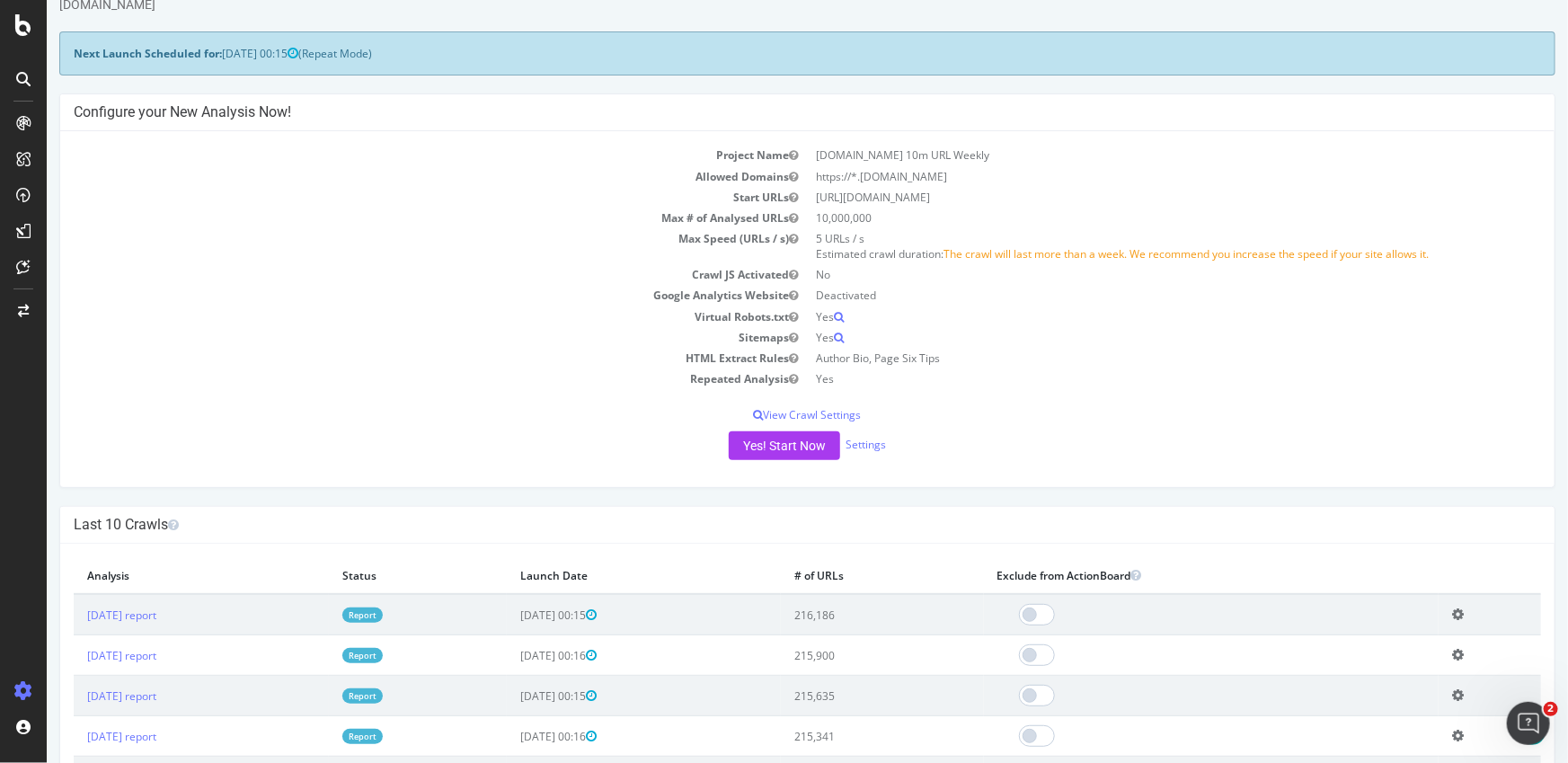
scroll to position [0, 0]
